Goal: Task Accomplishment & Management: Manage account settings

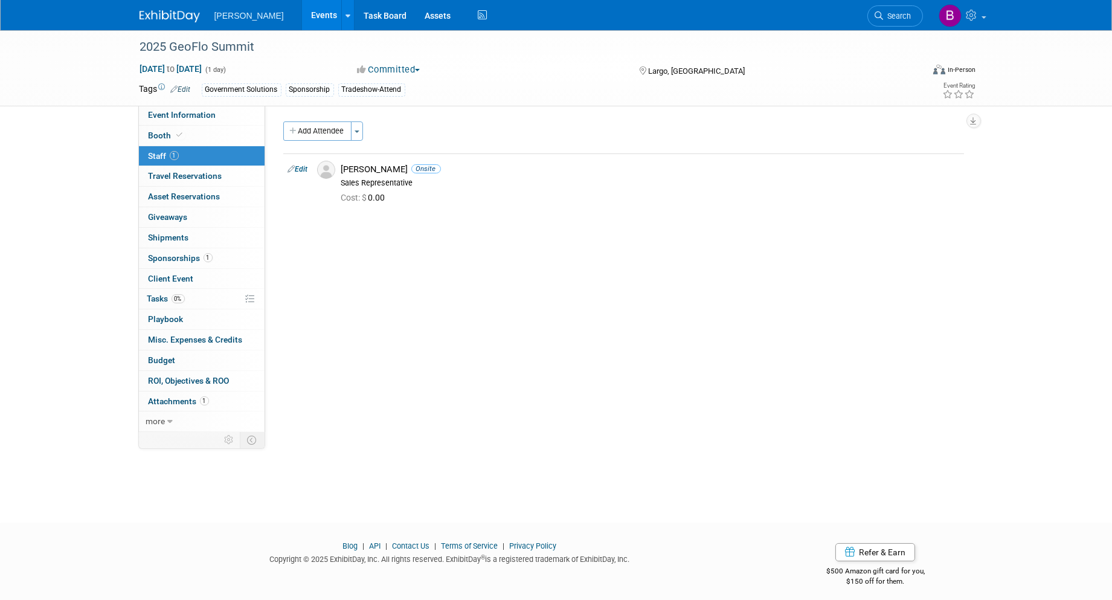
click at [302, 2] on link "Events" at bounding box center [324, 15] width 44 height 30
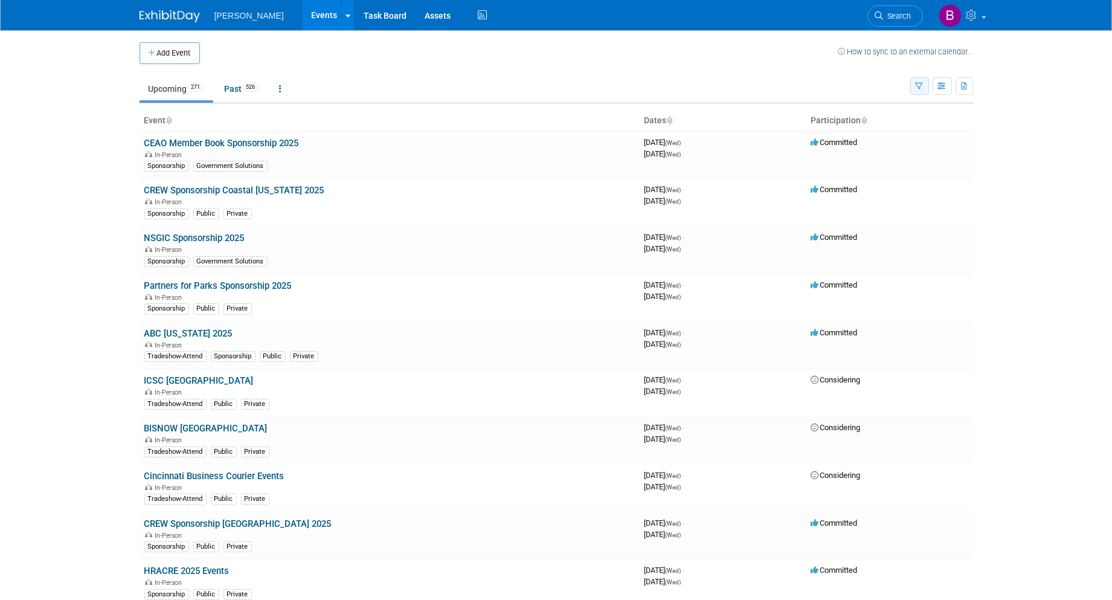
click at [919, 86] on icon "button" at bounding box center [920, 87] width 8 height 8
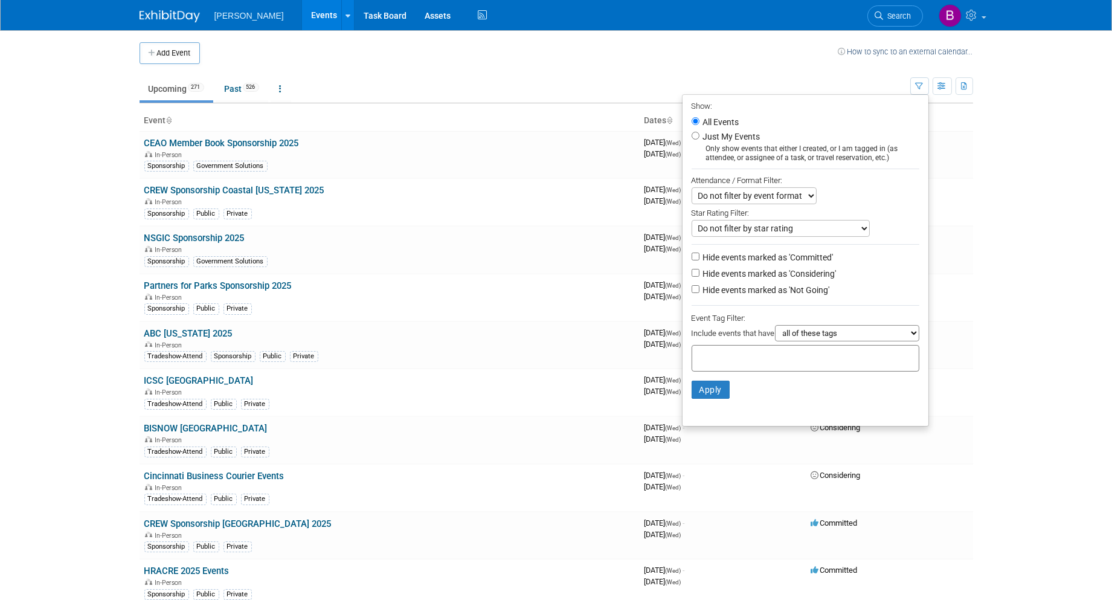
click at [743, 371] on li "Apply Clear Filters" at bounding box center [805, 389] width 246 height 36
click at [737, 361] on input "text" at bounding box center [745, 356] width 97 height 12
type input "gov"
click at [746, 381] on div "Government Solutions" at bounding box center [769, 382] width 169 height 17
type input "Government Solutions"
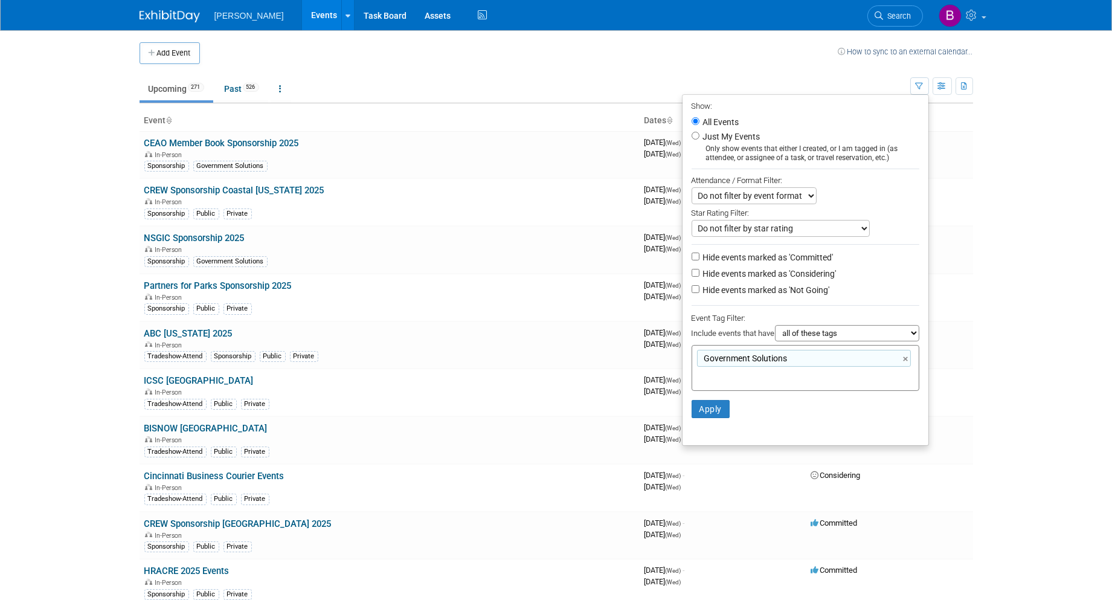
click at [788, 280] on li "Hide events marked as 'Considering'" at bounding box center [805, 274] width 246 height 16
click at [780, 287] on label "Hide events marked as 'Not Going'" at bounding box center [765, 290] width 129 height 12
click at [699, 287] on input "Hide events marked as 'Not Going'" at bounding box center [696, 289] width 8 height 8
checkbox input "true"
click at [768, 274] on label "Hide events marked as 'Considering'" at bounding box center [769, 274] width 136 height 12
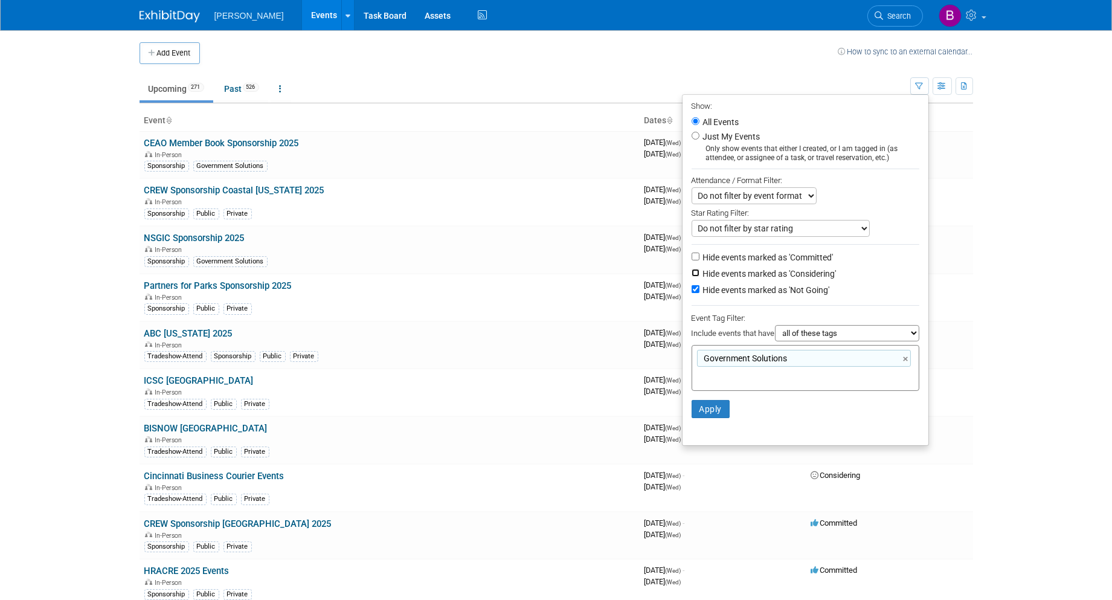
click at [699, 274] on input "Hide events marked as 'Considering'" at bounding box center [696, 273] width 8 height 8
click at [763, 271] on label "Hide events marked as 'Considering'" at bounding box center [769, 274] width 136 height 12
click at [699, 271] on input "Hide events marked as 'Considering'" at bounding box center [696, 273] width 8 height 8
checkbox input "false"
click at [708, 411] on button "Apply" at bounding box center [711, 409] width 39 height 18
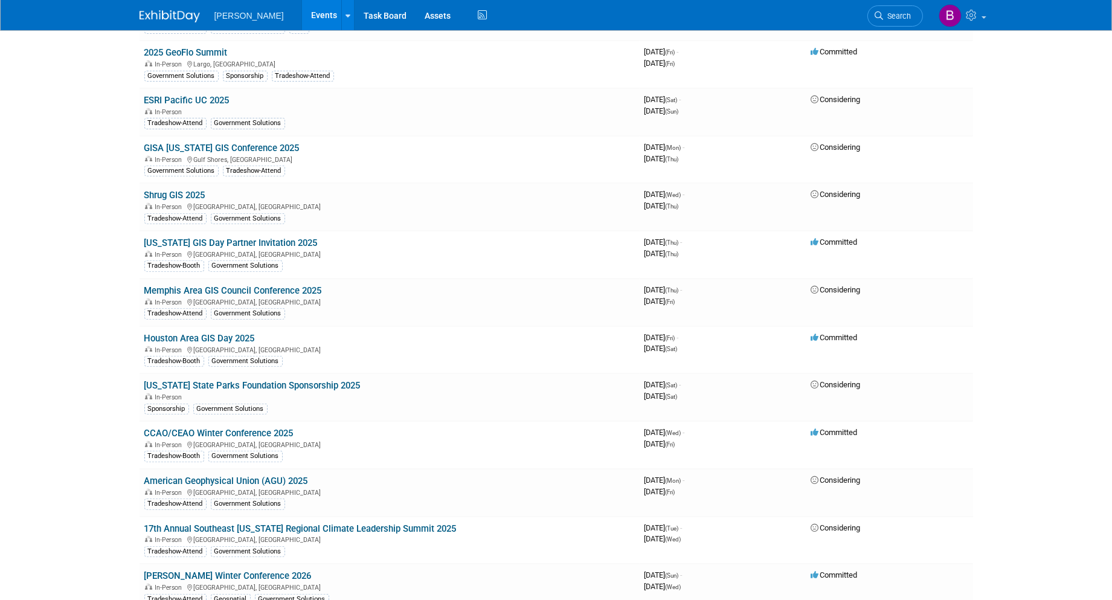
scroll to position [1476, 0]
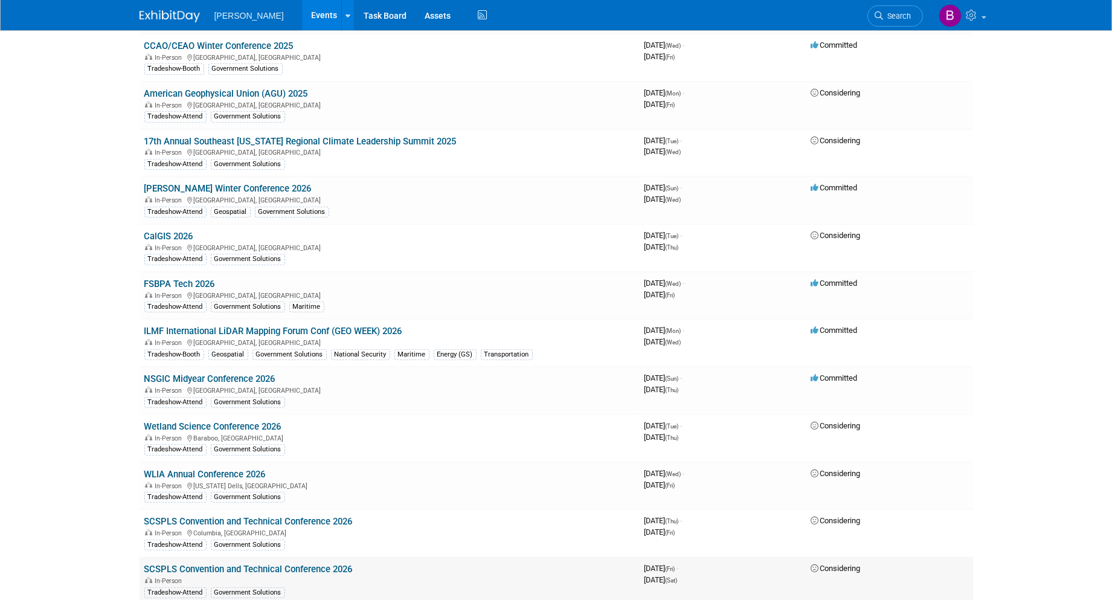
click at [302, 563] on link "SCSPLS Convention and Technical Conference 2026" at bounding box center [248, 568] width 208 height 11
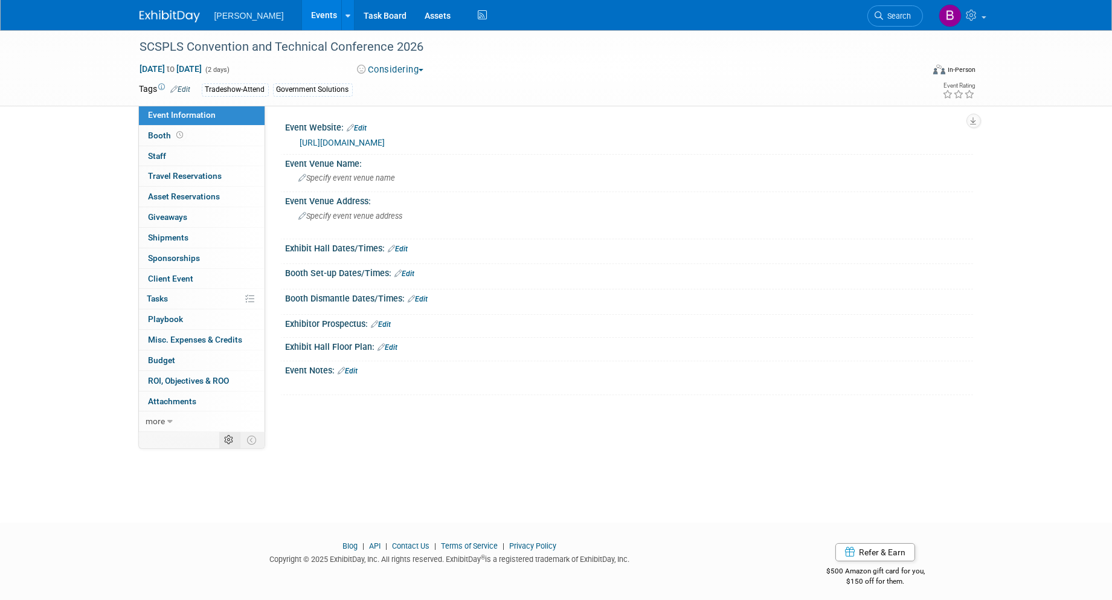
click at [238, 444] on td at bounding box center [229, 440] width 21 height 16
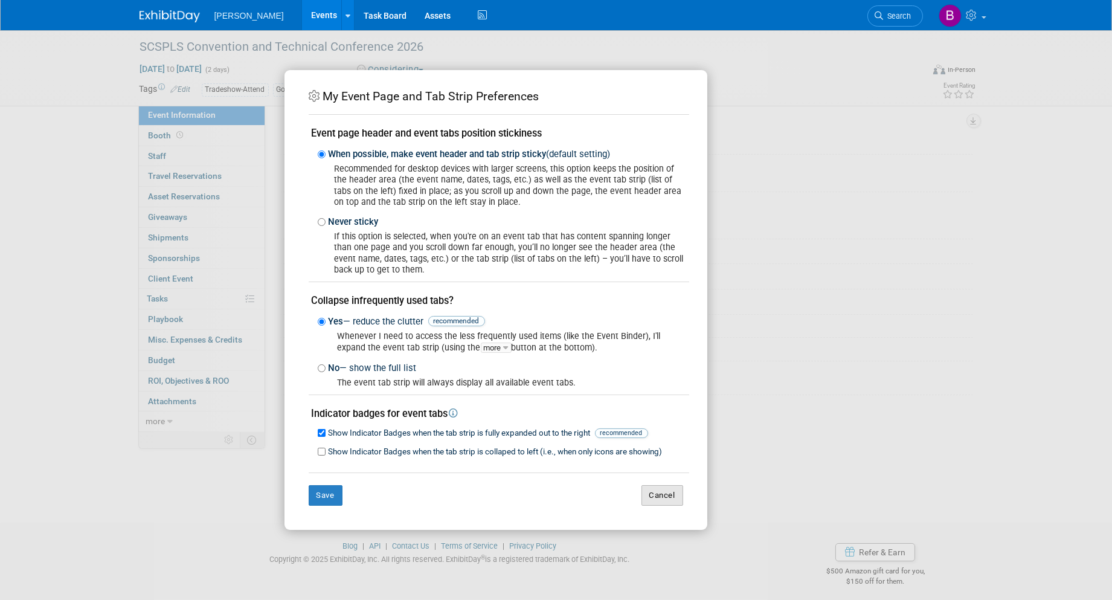
click at [643, 500] on button "Cancel" at bounding box center [662, 495] width 42 height 21
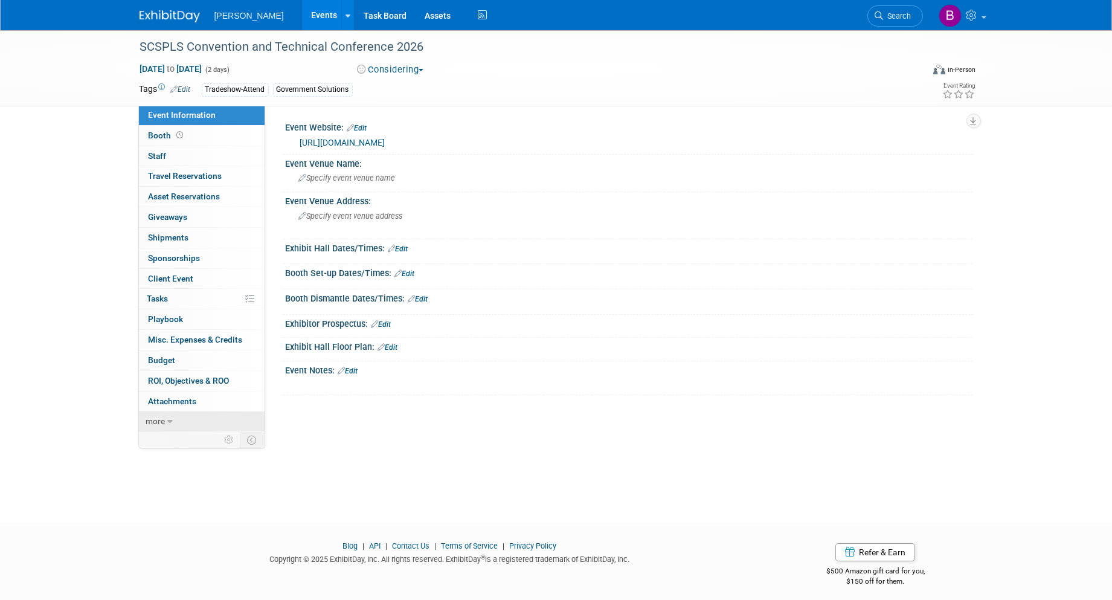
click at [165, 415] on link "more" at bounding box center [202, 421] width 126 height 20
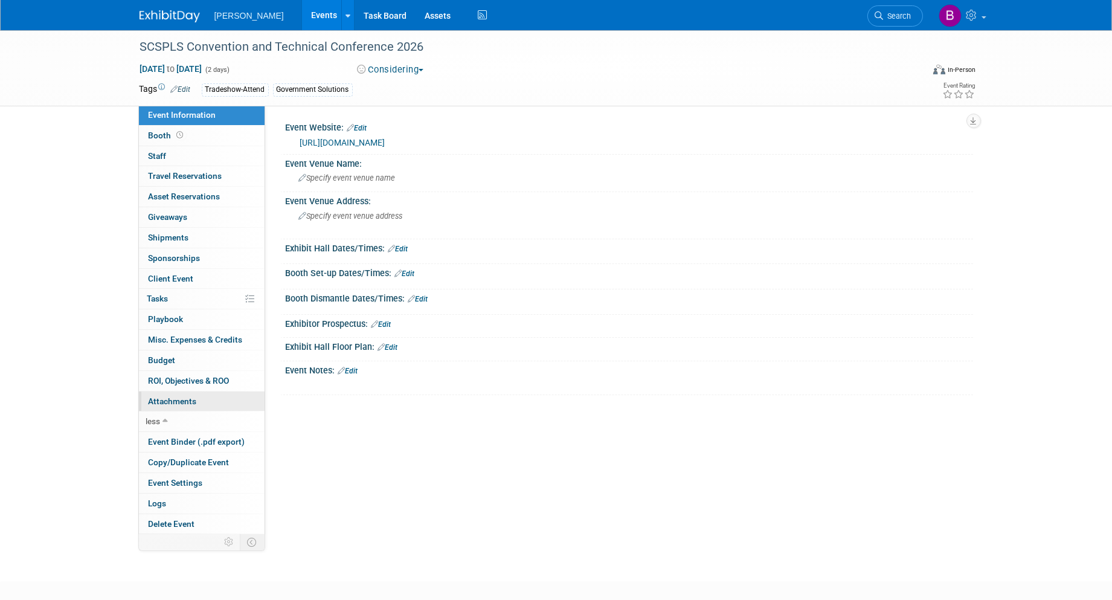
scroll to position [65, 0]
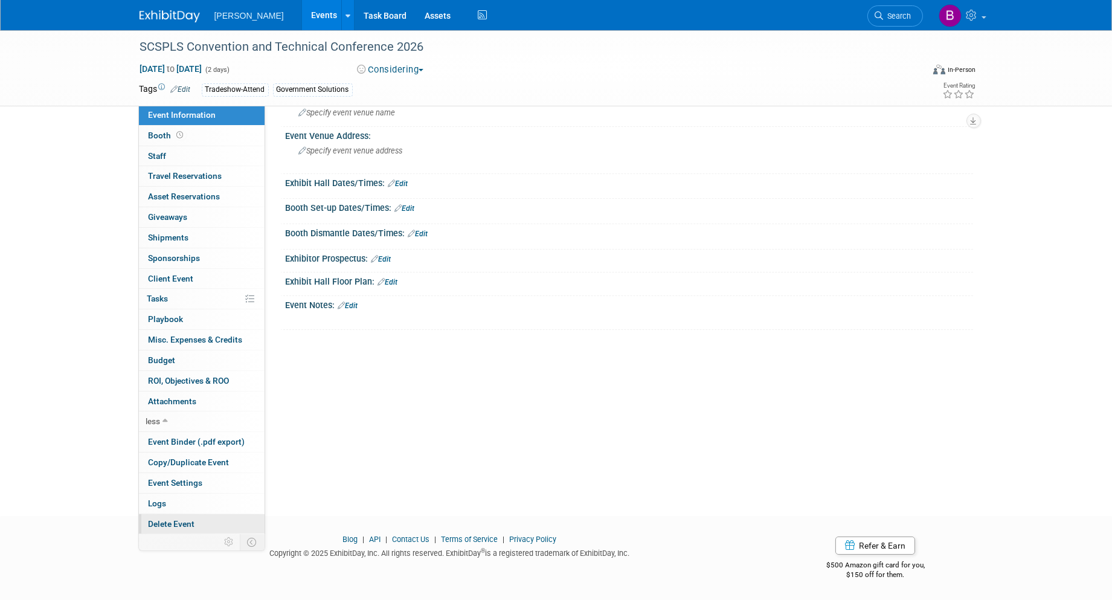
click at [203, 527] on link "Delete Event" at bounding box center [202, 524] width 126 height 20
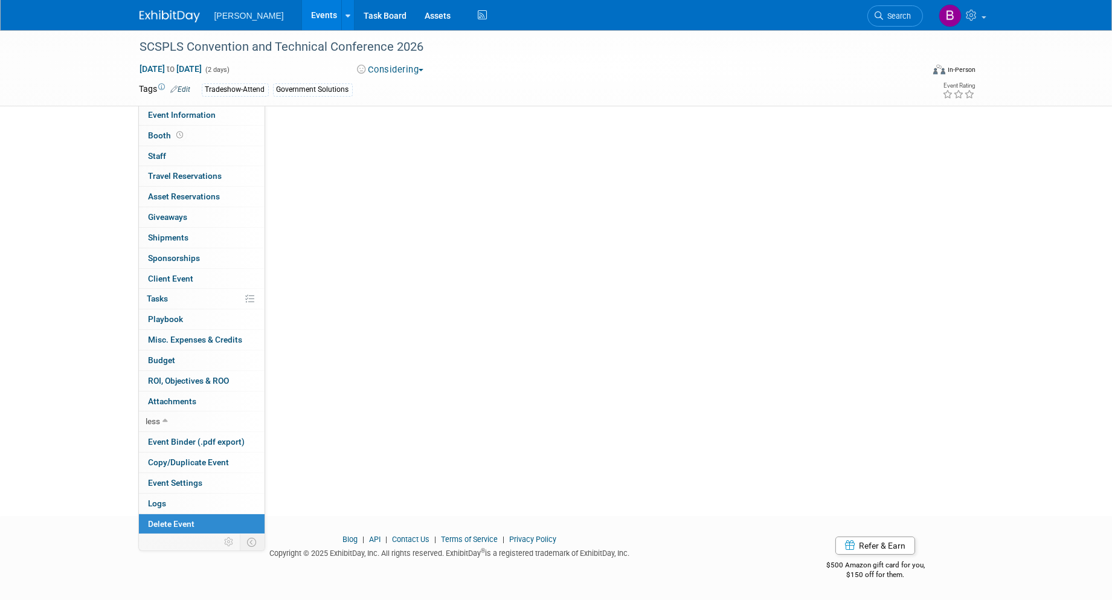
scroll to position [0, 0]
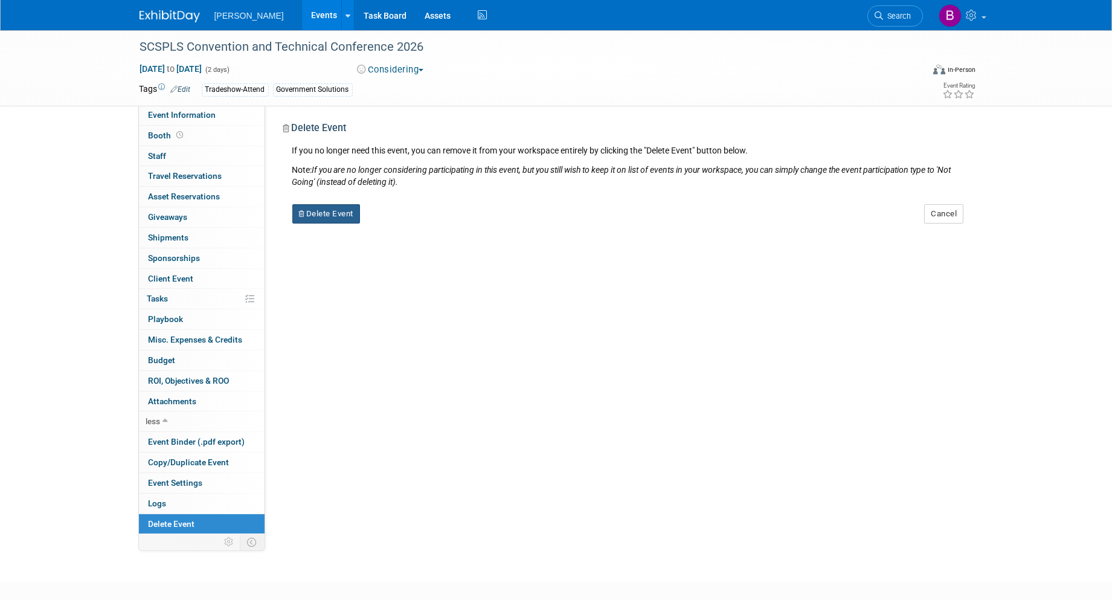
click at [314, 216] on button "Delete Event" at bounding box center [326, 213] width 68 height 19
click at [381, 233] on div "Yes No" at bounding box center [418, 223] width 79 height 19
click at [396, 213] on div "Yes No" at bounding box center [418, 223] width 95 height 30
click at [406, 227] on link "Yes" at bounding box center [402, 223] width 35 height 19
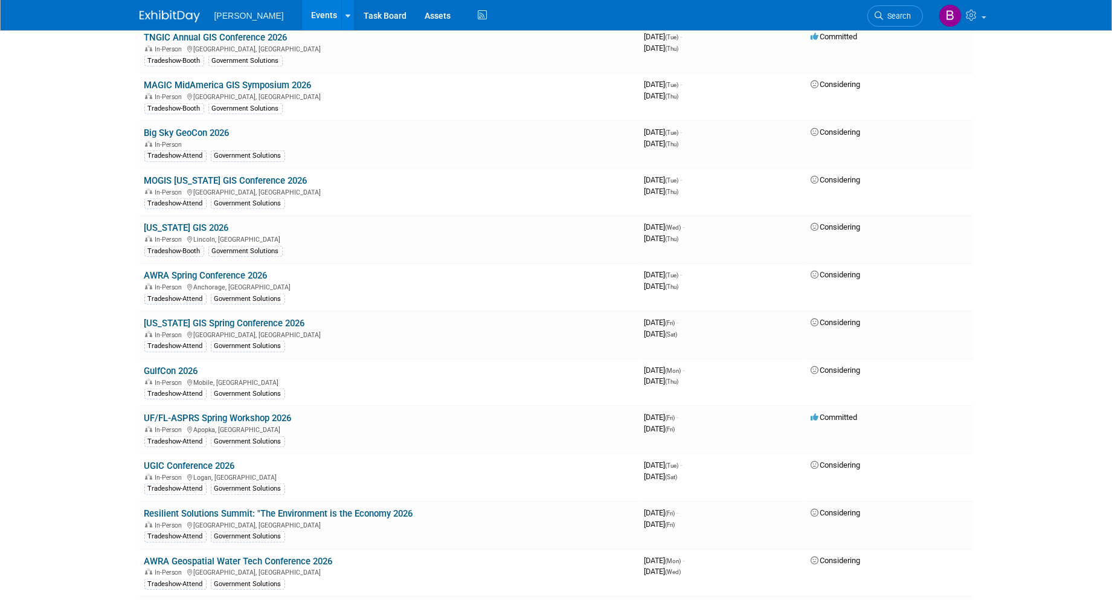
scroll to position [2550, 0]
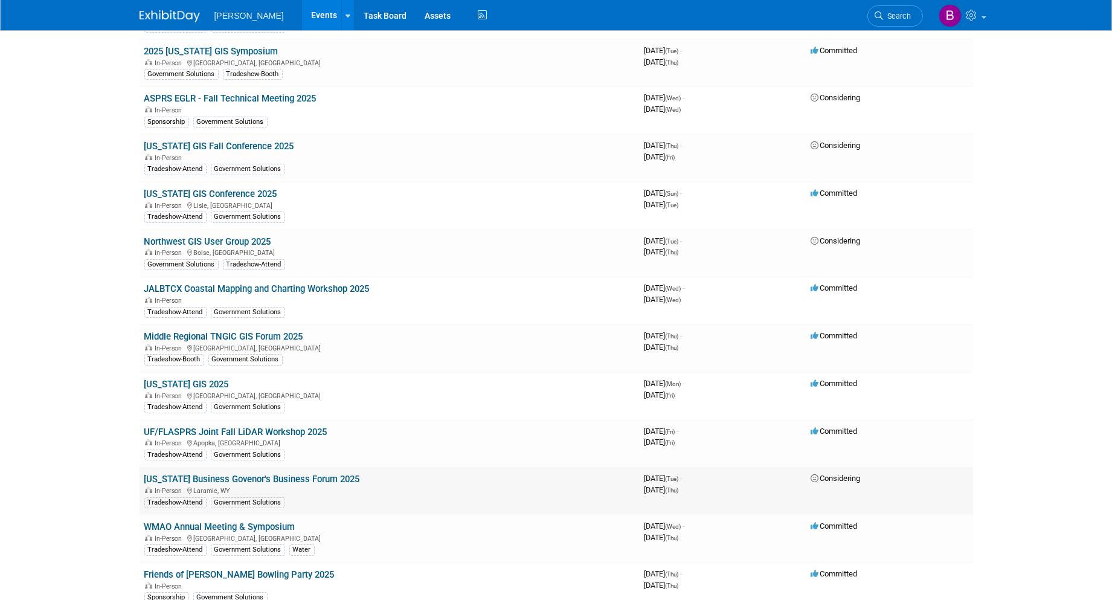
scroll to position [268, 0]
